Goal: Task Accomplishment & Management: Complete application form

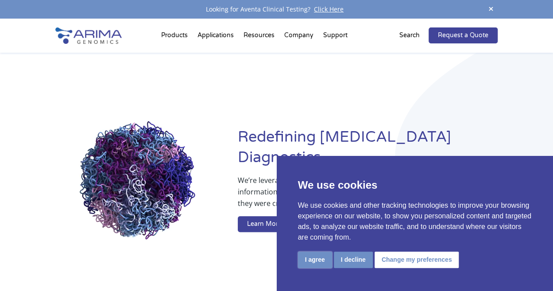
click at [321, 259] on button "I agree" at bounding box center [315, 259] width 34 height 16
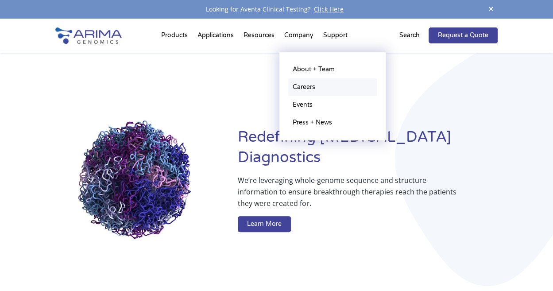
click at [310, 89] on link "Careers" at bounding box center [332, 87] width 89 height 18
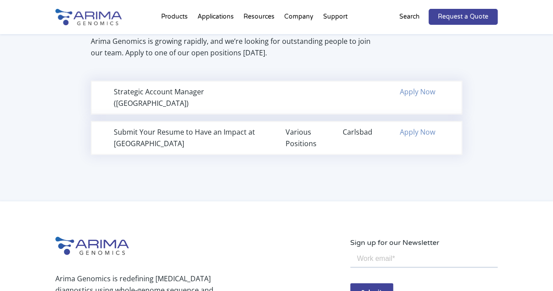
scroll to position [615, 0]
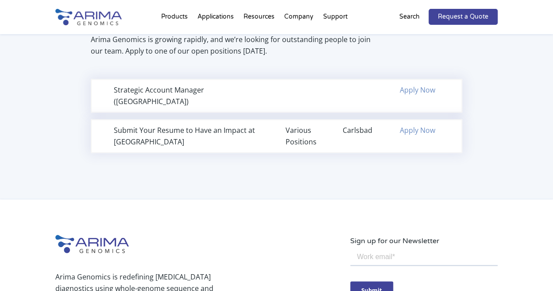
click at [426, 125] on link "Apply Now" at bounding box center [417, 130] width 35 height 10
